Goal: Feedback & Contribution: Leave review/rating

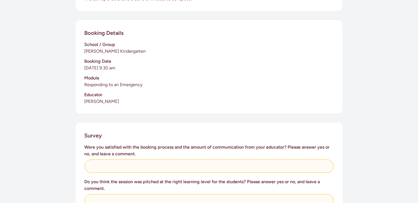
scroll to position [139, 0]
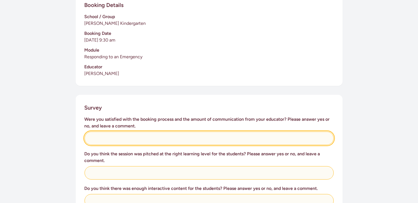
click at [141, 133] on input "text" at bounding box center [209, 137] width 249 height 13
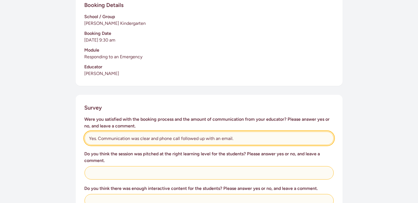
click at [235, 131] on input "Yes. Communication was clear and phone call followed up with an email." at bounding box center [209, 137] width 249 height 13
type input "Yes. Communication was clear and phone call followed up with an email confirmat…"
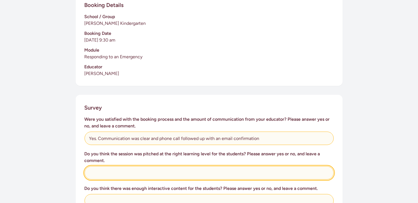
click at [173, 168] on input "text" at bounding box center [209, 172] width 249 height 13
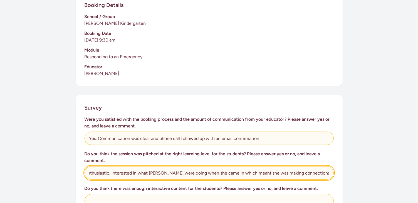
scroll to position [0, 379]
type input "Yes absolutely. Our tamariki were super interested and focused. Great opportuni…"
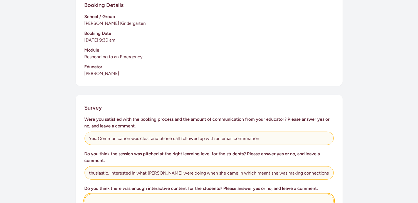
scroll to position [0, 0]
click at [181, 194] on input "text" at bounding box center [209, 200] width 249 height 13
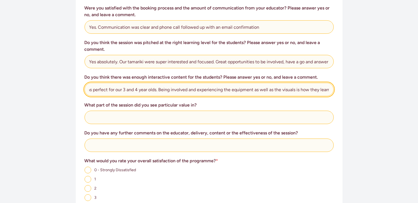
scroll to position [251, 0]
type input "Yes definitely. The interactive content was perfect for our 3 and 4 year olds. …"
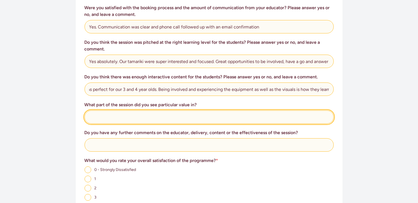
scroll to position [0, 0]
click at [107, 110] on input "text" at bounding box center [209, 116] width 249 height 13
type input "U"
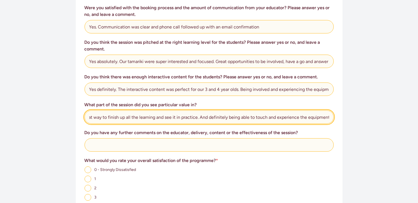
scroll to position [0, 53]
type input "I think the story was a great way to finish up all the learning and see it in p…"
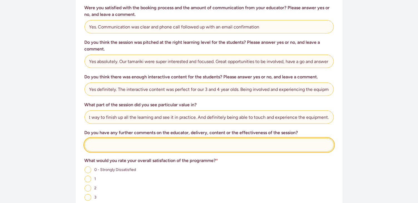
scroll to position [0, 0]
click at [127, 138] on input "text" at bounding box center [209, 144] width 249 height 13
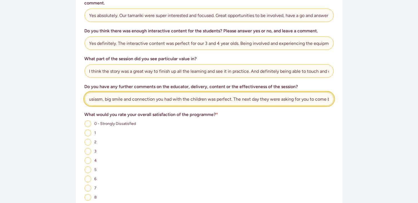
scroll to position [334, 0]
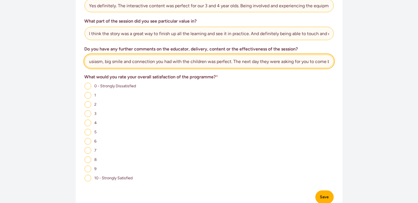
type input "Thank you [PERSON_NAME]! Your enthusiasm, big smile and connection you had with…"
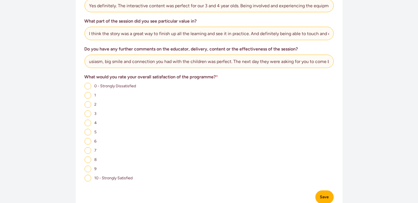
scroll to position [0, 0]
click at [88, 175] on input "10 - Strongly Satisfied" at bounding box center [88, 178] width 7 height 7
radio input "true"
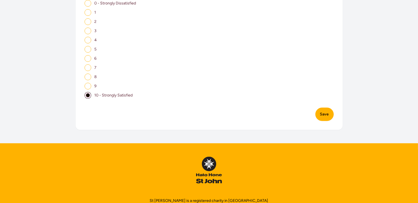
scroll to position [418, 0]
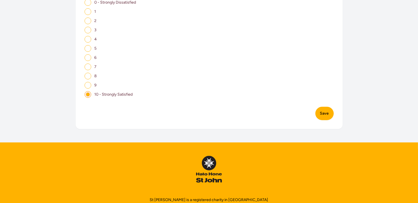
click at [328, 109] on button "Save" at bounding box center [325, 113] width 18 height 13
